Goal: Find specific page/section: Find specific page/section

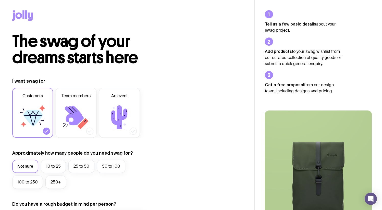
click at [30, 15] on icon at bounding box center [22, 15] width 21 height 11
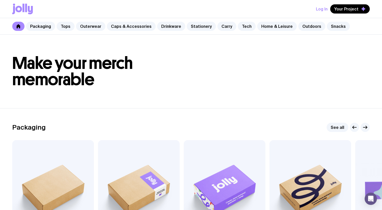
click at [321, 11] on button "Log In" at bounding box center [322, 8] width 12 height 9
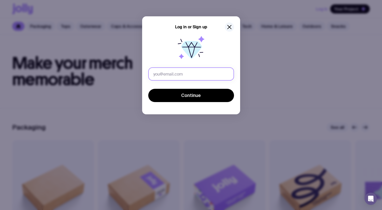
click at [220, 72] on input "text" at bounding box center [191, 73] width 86 height 13
type input "[PERSON_NAME][EMAIL_ADDRESS][DOMAIN_NAME]"
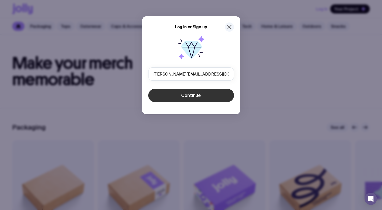
click at [195, 98] on span "Continue" at bounding box center [191, 95] width 20 height 6
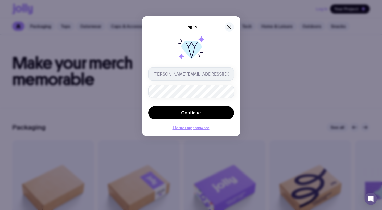
click at [229, 27] on icon "button" at bounding box center [229, 27] width 4 height 4
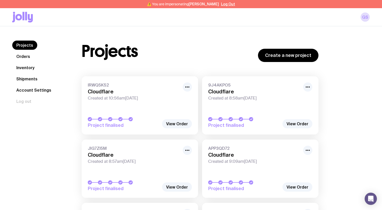
click at [33, 71] on link "Inventory" at bounding box center [25, 67] width 26 height 9
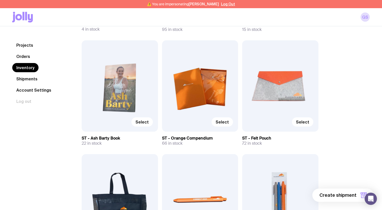
scroll to position [2460, 0]
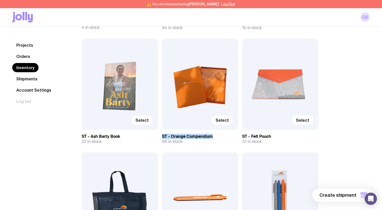
drag, startPoint x: 162, startPoint y: 137, endPoint x: 213, endPoint y: 137, distance: 51.0
click at [213, 137] on h3 "ST - Orange Compendium" at bounding box center [200, 136] width 76 height 5
copy h3 "ST - Orange Compendium"
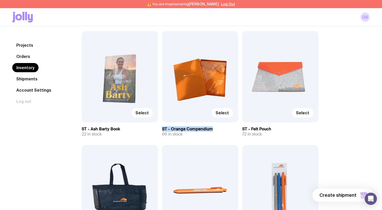
scroll to position [2468, 0]
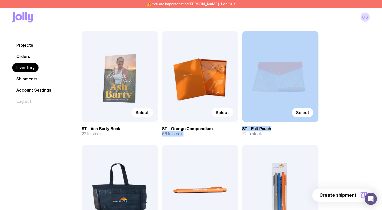
drag, startPoint x: 271, startPoint y: 129, endPoint x: 234, endPoint y: 128, distance: 37.2
click at [251, 128] on h3 "ST - Felt Pouch" at bounding box center [280, 128] width 76 height 5
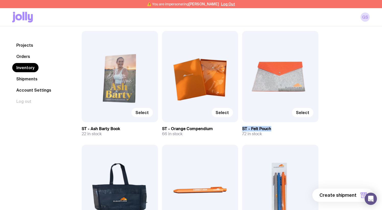
drag, startPoint x: 243, startPoint y: 129, endPoint x: 272, endPoint y: 130, distance: 28.6
click at [272, 130] on h3 "ST - Felt Pouch" at bounding box center [280, 128] width 76 height 5
copy h3 "ST - Felt Pouch"
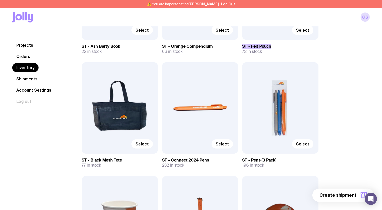
scroll to position [2552, 0]
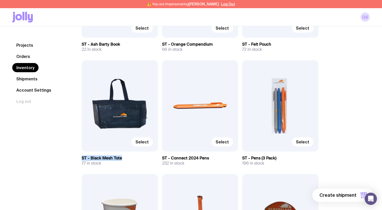
drag, startPoint x: 83, startPoint y: 158, endPoint x: 125, endPoint y: 160, distance: 42.6
click at [125, 160] on h3 "ST - Black Mesh Tote" at bounding box center [120, 158] width 76 height 5
copy h3 "ST - Black Mesh Tote"
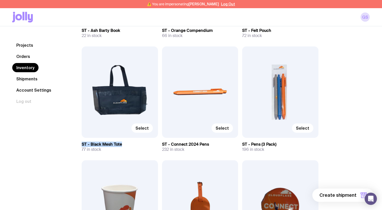
scroll to position [2568, 0]
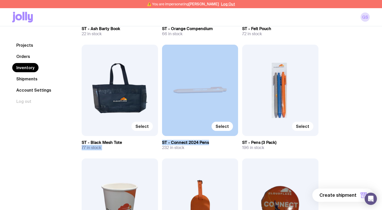
drag, startPoint x: 205, startPoint y: 143, endPoint x: 159, endPoint y: 143, distance: 46.1
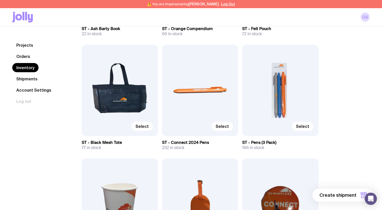
drag, startPoint x: 173, startPoint y: 144, endPoint x: 163, endPoint y: 143, distance: 9.4
click at [173, 144] on h3 "ST - Connect 2024 Pens" at bounding box center [200, 142] width 76 height 5
drag, startPoint x: 162, startPoint y: 143, endPoint x: 210, endPoint y: 145, distance: 47.7
click at [209, 145] on h3 "ST - Connect 2024 Pens" at bounding box center [200, 142] width 76 height 5
copy h3 "ST - Connect 2024 Pens"
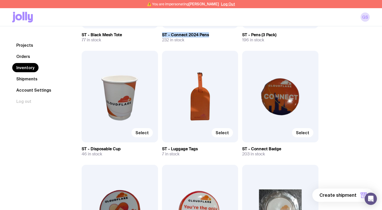
scroll to position [2688, 0]
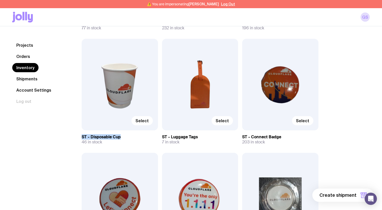
drag, startPoint x: 118, startPoint y: 138, endPoint x: 79, endPoint y: 138, distance: 38.5
copy h3 "ST - Disposable Cup"
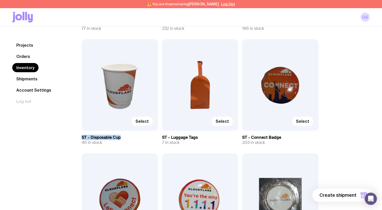
copy h3 "ST - Disposable Cup"
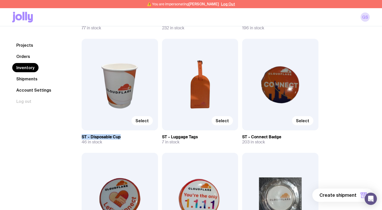
scroll to position [2688, 0]
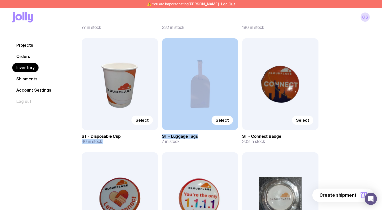
drag, startPoint x: 180, startPoint y: 137, endPoint x: 143, endPoint y: 137, distance: 37.0
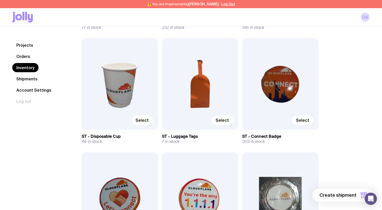
drag, startPoint x: 190, startPoint y: 137, endPoint x: 179, endPoint y: 137, distance: 10.5
click at [189, 137] on h3 "ST - Luggage Tags" at bounding box center [200, 136] width 76 height 5
drag, startPoint x: 162, startPoint y: 136, endPoint x: 202, endPoint y: 137, distance: 40.0
click at [202, 137] on h3 "ST - Luggage Tags" at bounding box center [200, 136] width 76 height 5
copy h3 "ST - Luggage Tags"
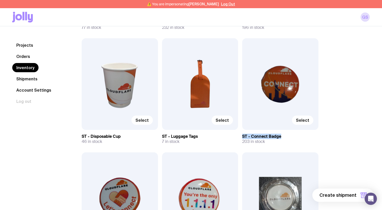
drag, startPoint x: 280, startPoint y: 137, endPoint x: 243, endPoint y: 137, distance: 37.2
click at [243, 136] on h3 "ST - Connect Badge" at bounding box center [280, 136] width 76 height 5
copy h3 "ST - Connect Badge"
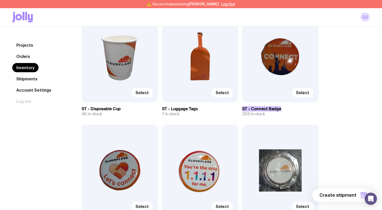
scroll to position [2817, 0]
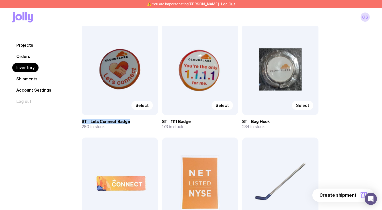
drag, startPoint x: 130, startPoint y: 123, endPoint x: 77, endPoint y: 122, distance: 52.3
copy h3 "ST - Lets Connect Badge"
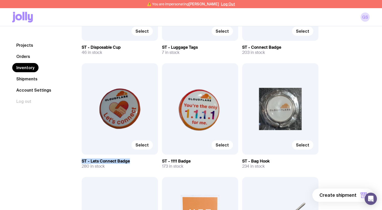
scroll to position [2778, 0]
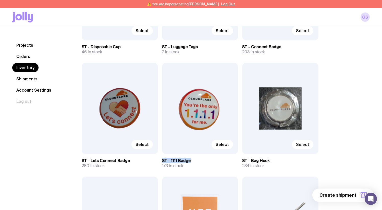
drag, startPoint x: 189, startPoint y: 162, endPoint x: 162, endPoint y: 162, distance: 27.3
click at [162, 162] on h3 "ST - 1111 Badge" at bounding box center [200, 160] width 76 height 5
copy h3 "ST - 1111 Badge"
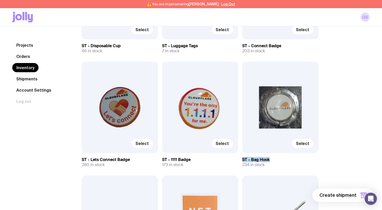
drag, startPoint x: 267, startPoint y: 160, endPoint x: 242, endPoint y: 160, distance: 25.2
click at [242, 160] on h3 "ST - Bag Hook" at bounding box center [280, 159] width 76 height 5
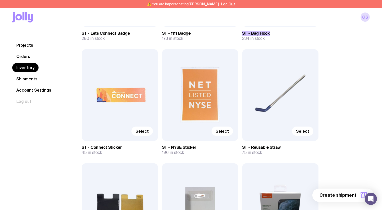
scroll to position [2956, 0]
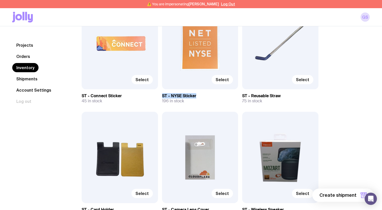
drag, startPoint x: 162, startPoint y: 95, endPoint x: 202, endPoint y: 95, distance: 40.3
click at [202, 95] on h3 "ST - NYSE Sticker" at bounding box center [200, 95] width 76 height 5
